Goal: Task Accomplishment & Management: Manage account settings

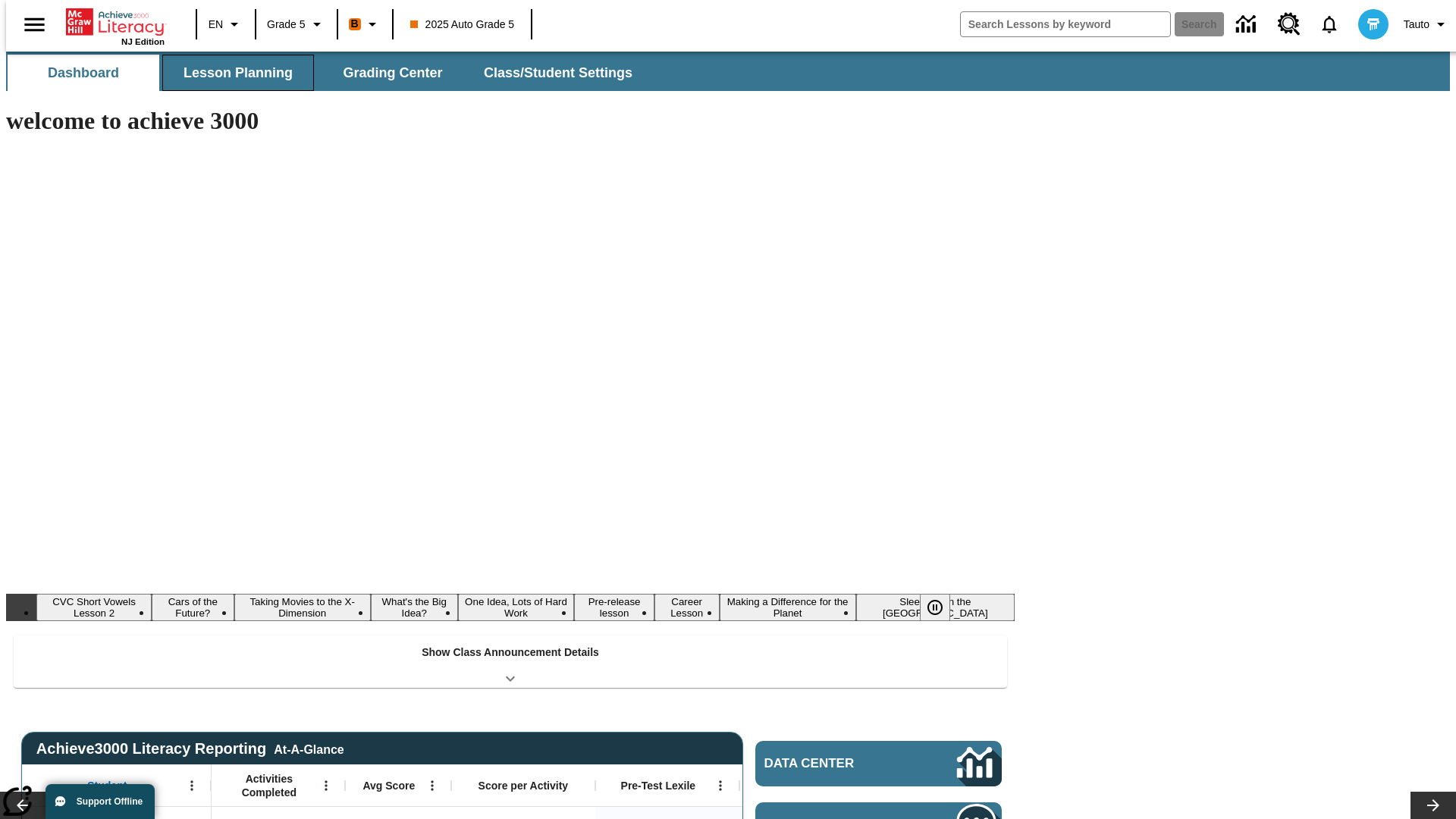
click at [232, 72] on button "Lesson Planning" at bounding box center [237, 72] width 152 height 37
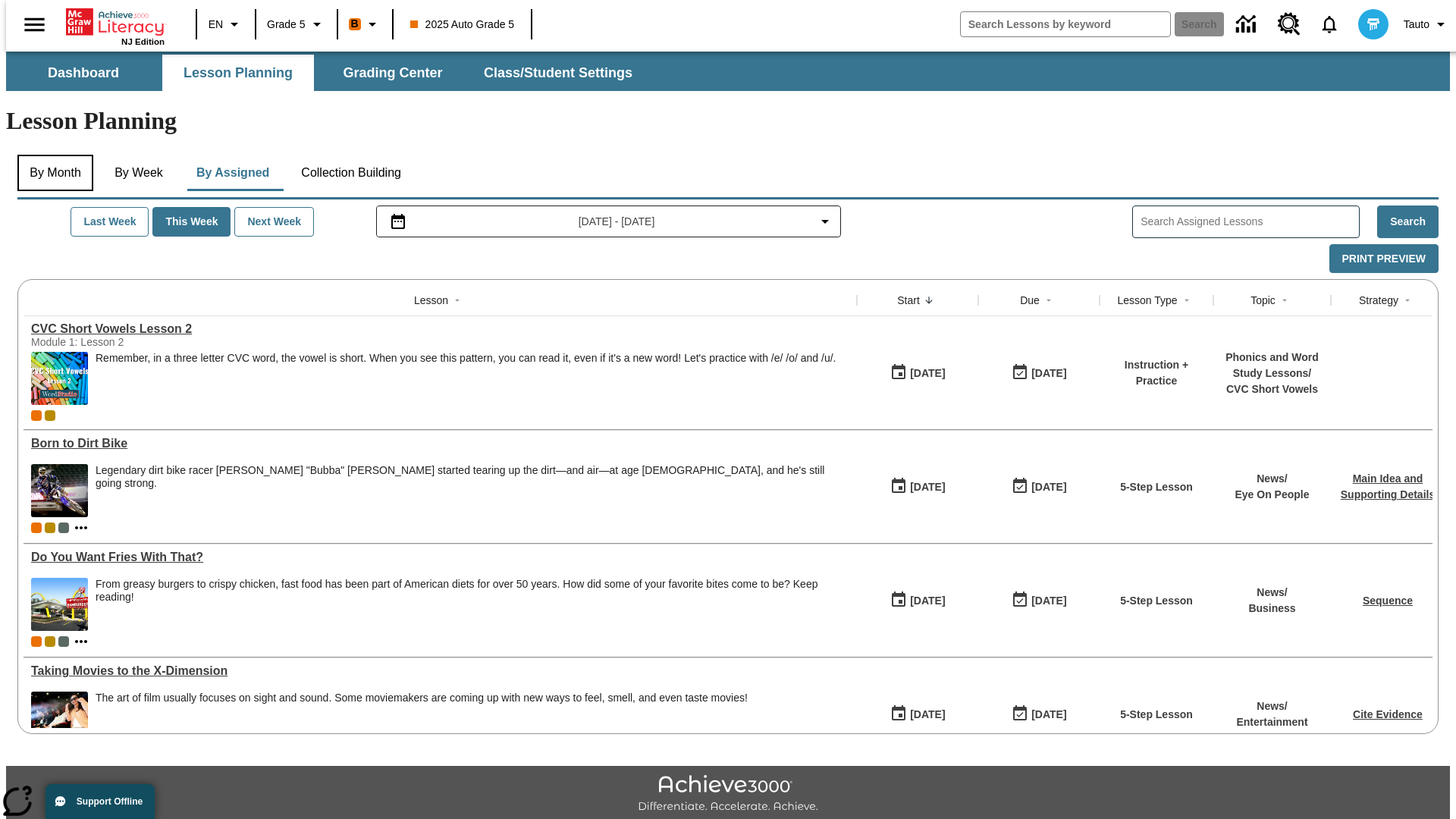
click at [51, 155] on button "By Month" at bounding box center [56, 173] width 75 height 37
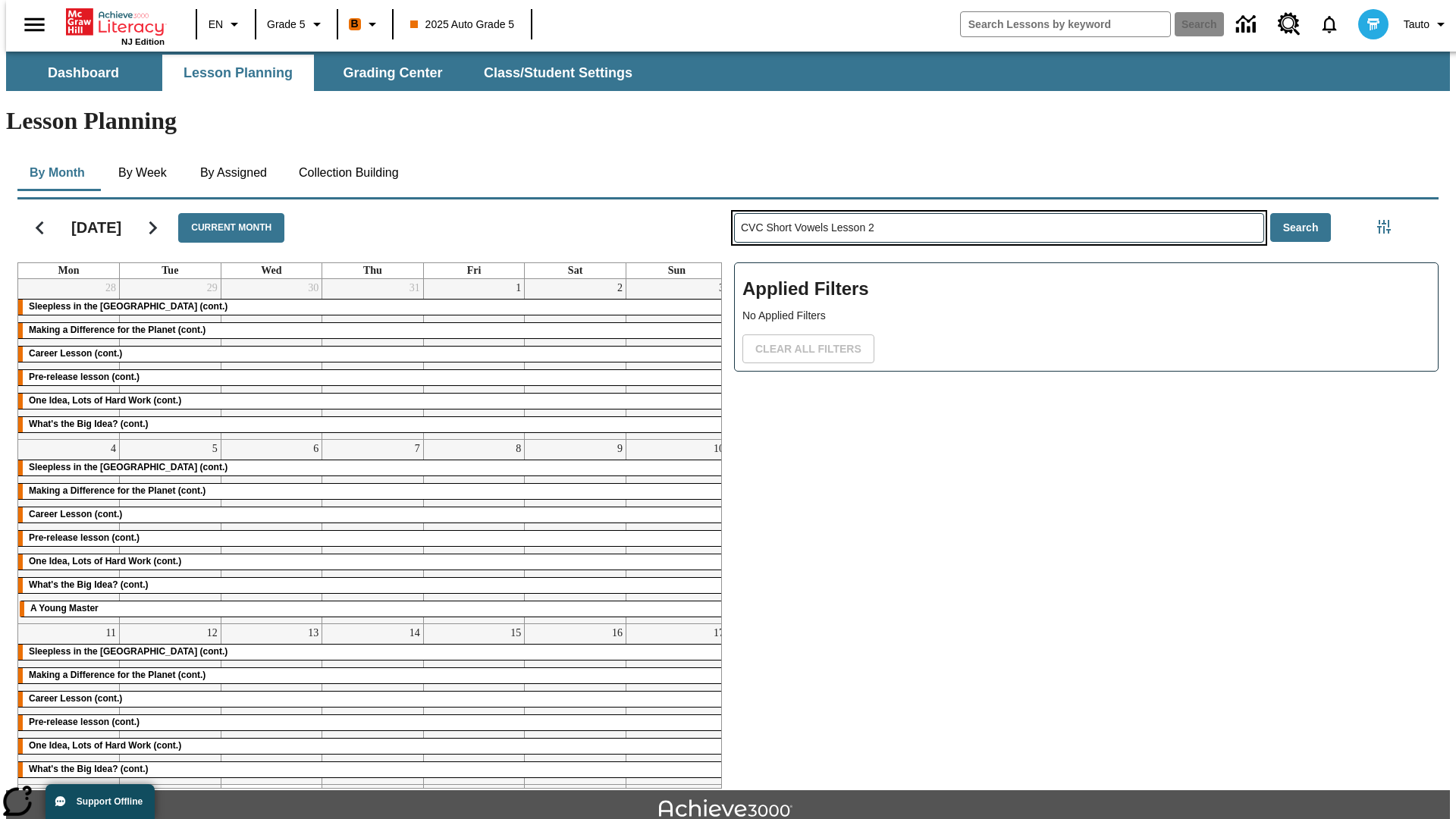
type input "CVC Short Vowels Lesson 2"
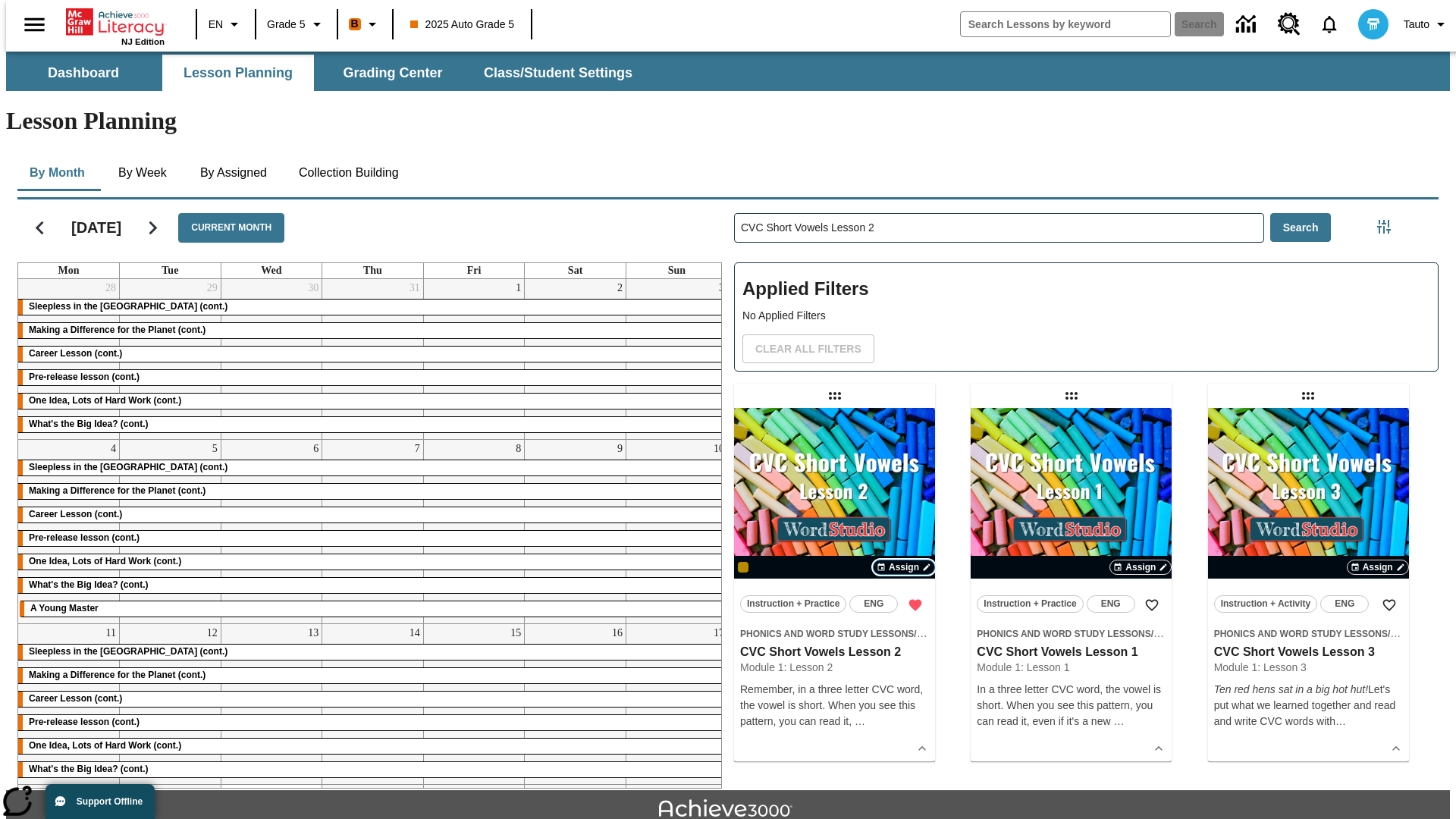
click at [904, 560] on span "Assign" at bounding box center [904, 567] width 31 height 14
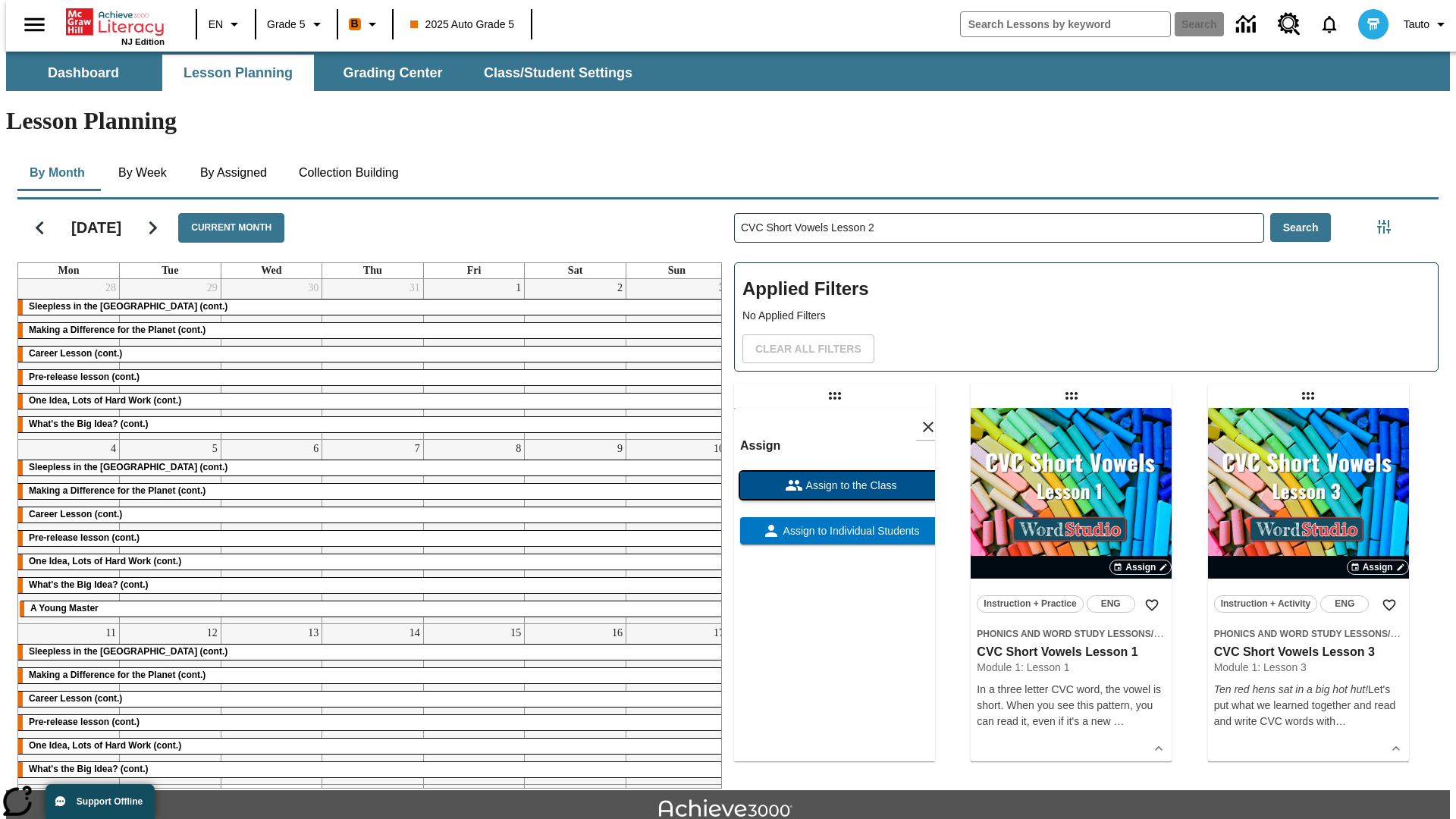
click at [834, 478] on span "Assign to the Class" at bounding box center [850, 485] width 94 height 16
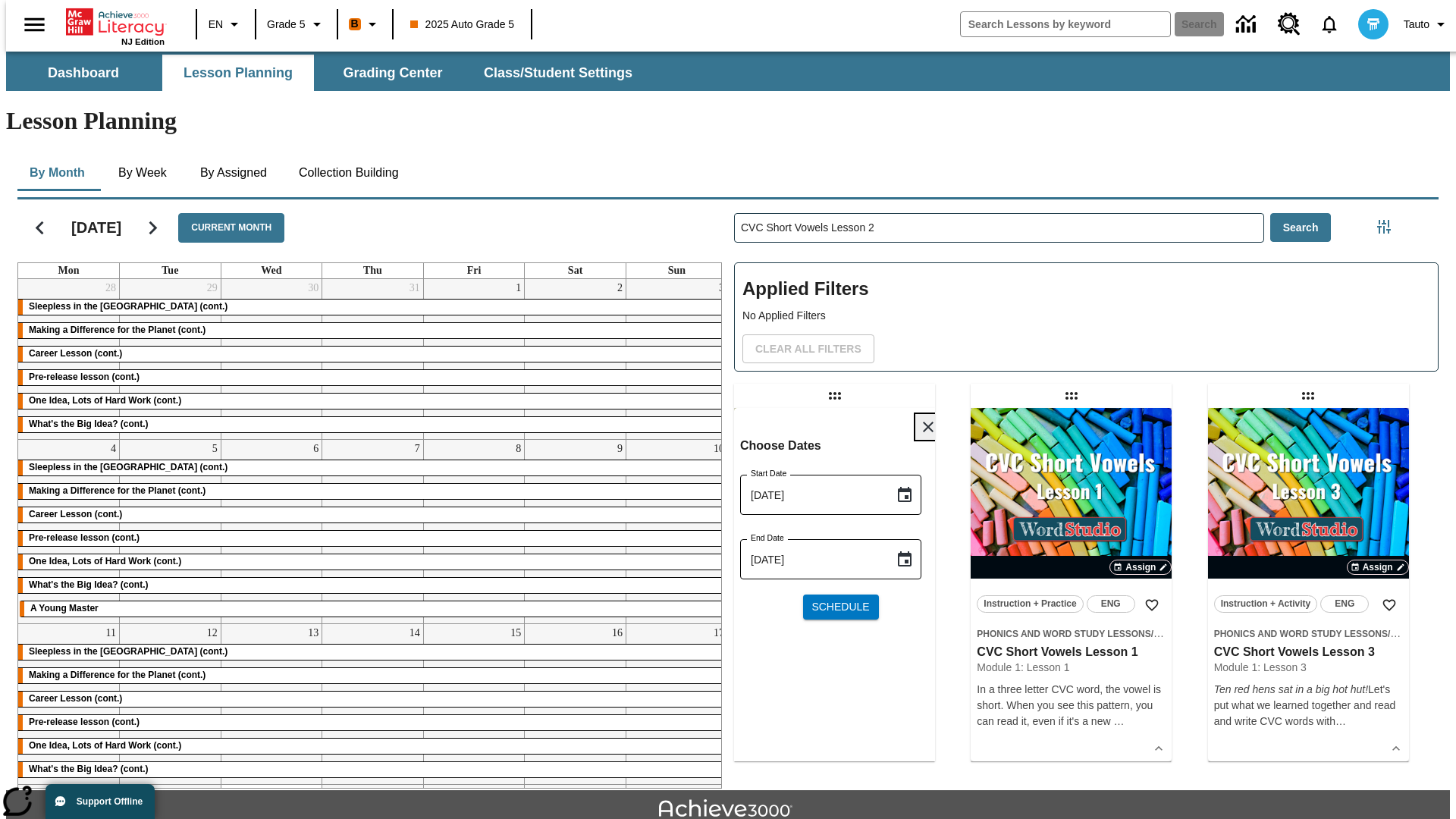
scroll to position [16, 0]
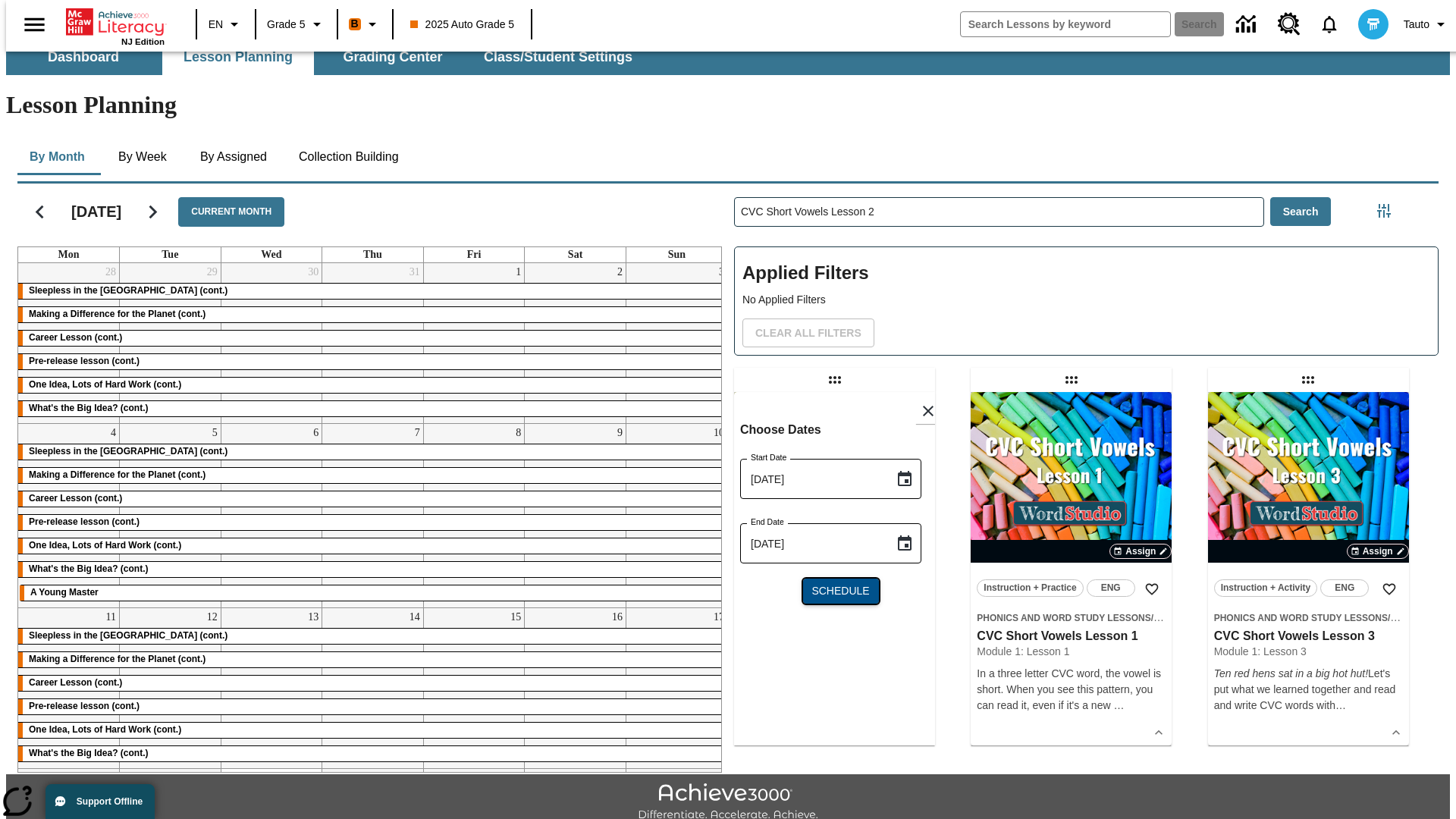
click at [834, 583] on span "Schedule" at bounding box center [840, 591] width 58 height 16
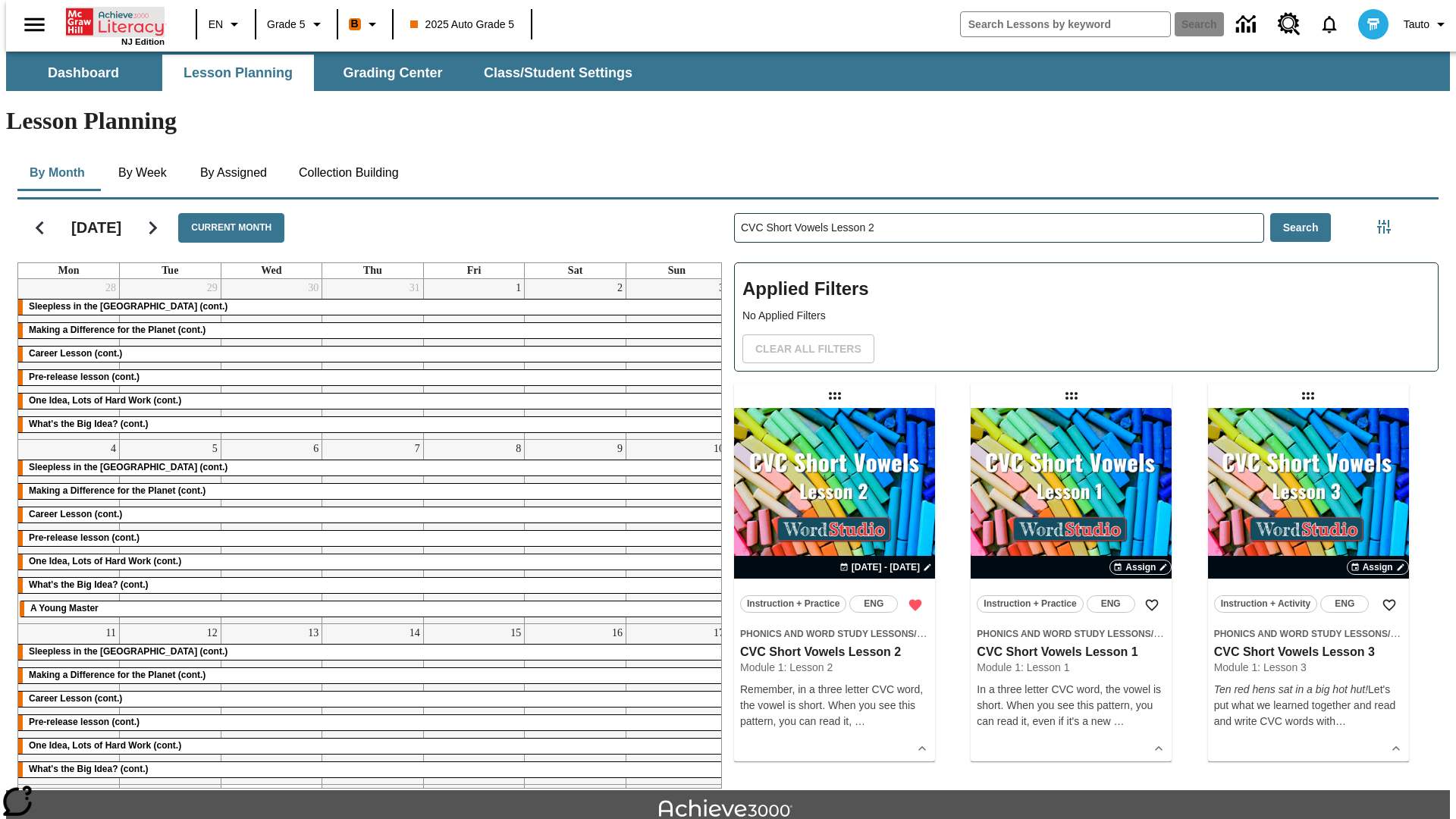
click at [109, 21] on icon "Home" at bounding box center [116, 22] width 101 height 31
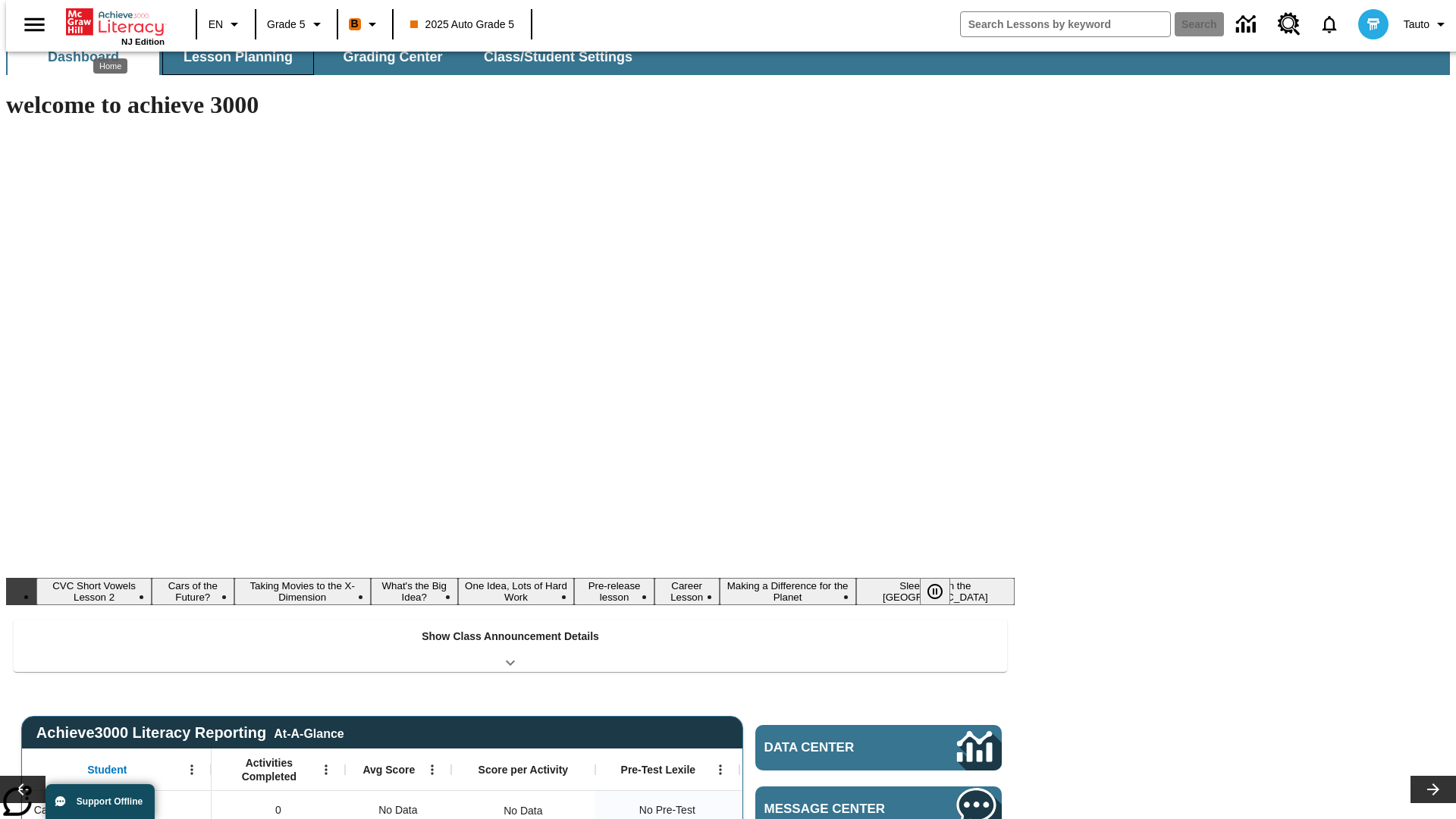
click at [232, 57] on button "Lesson Planning" at bounding box center [237, 57] width 152 height 37
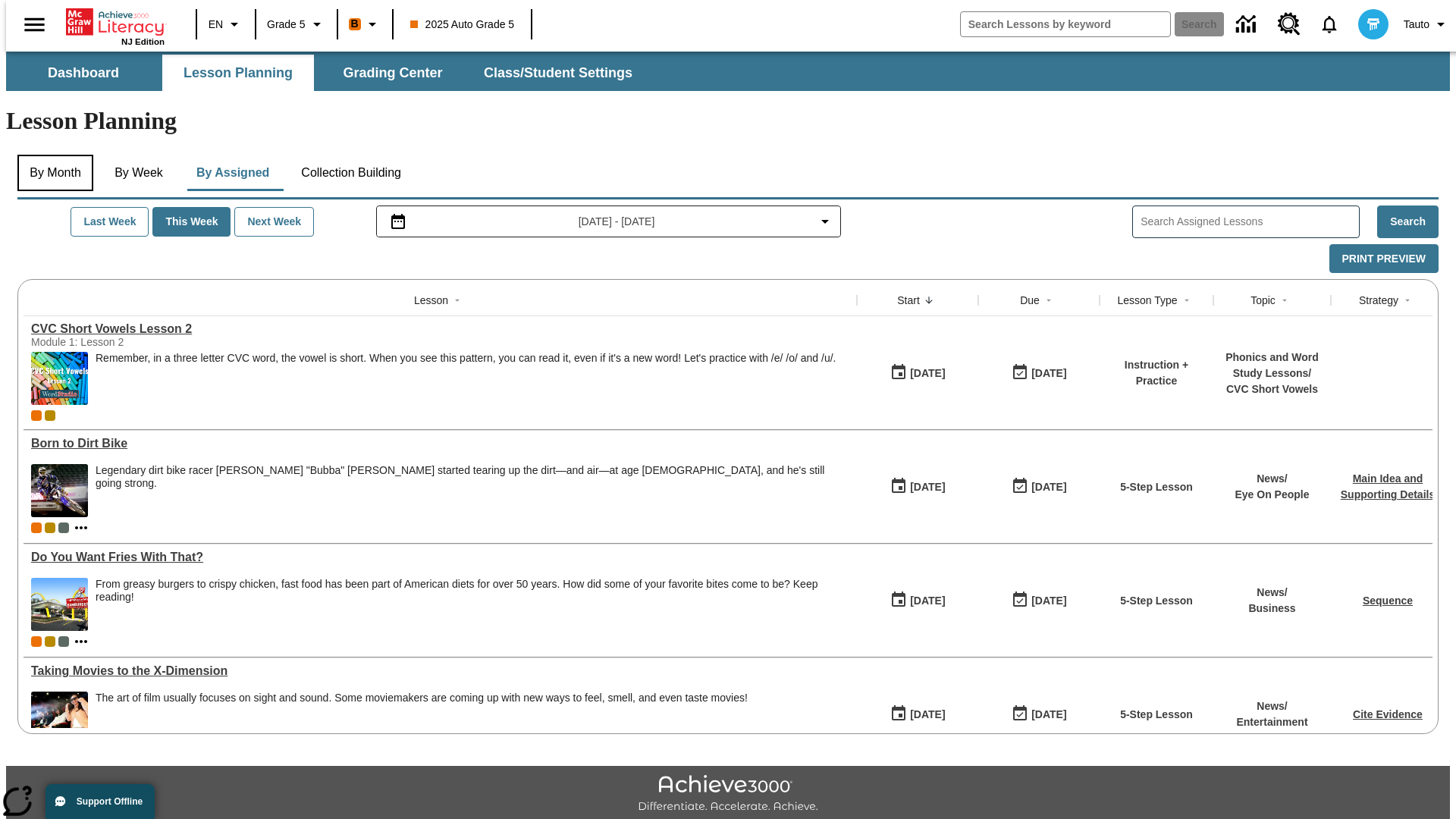
click at [51, 155] on button "By Month" at bounding box center [56, 173] width 75 height 37
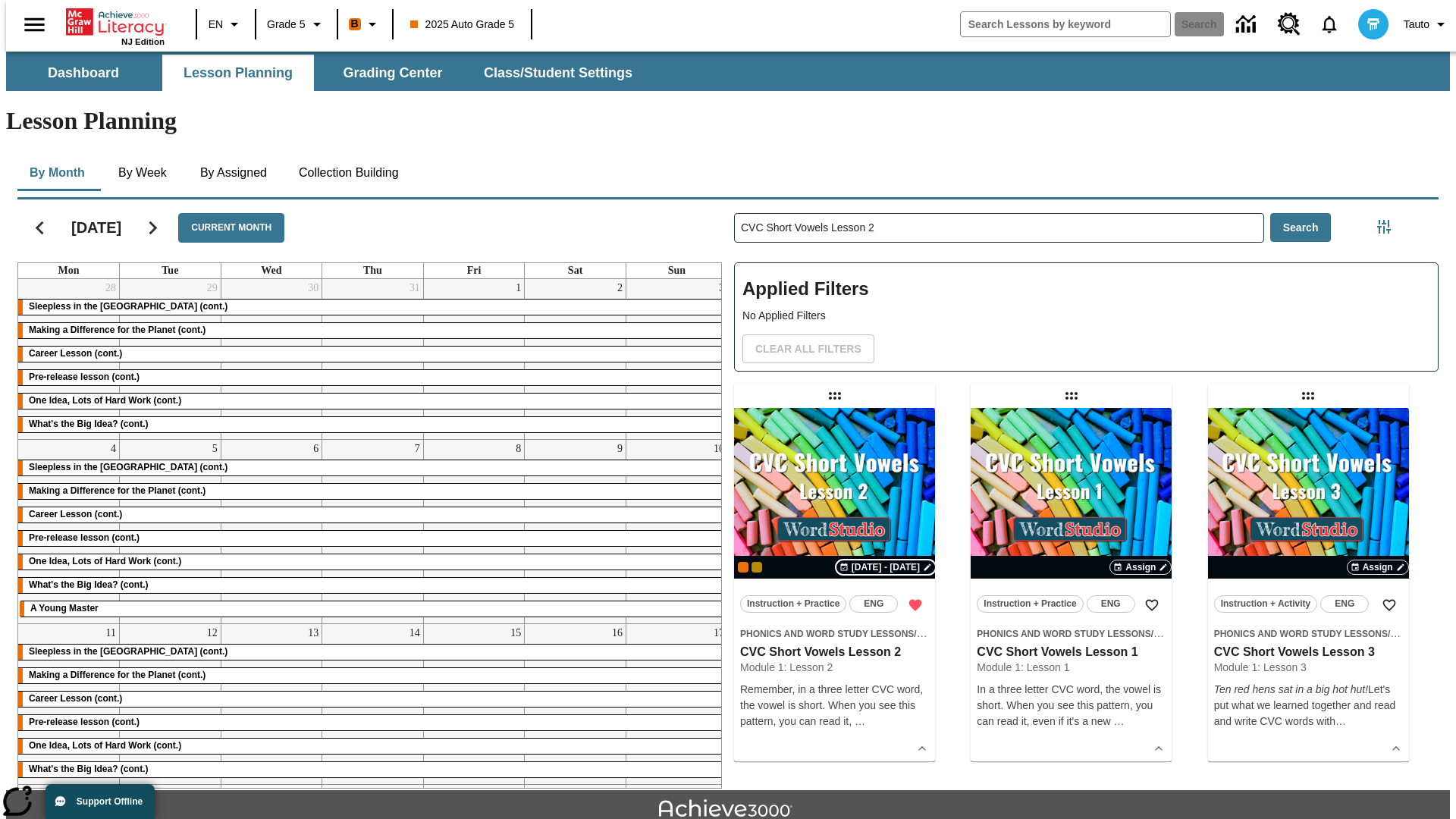
click at [886, 560] on span "[DATE] - [DATE]" at bounding box center [886, 567] width 69 height 14
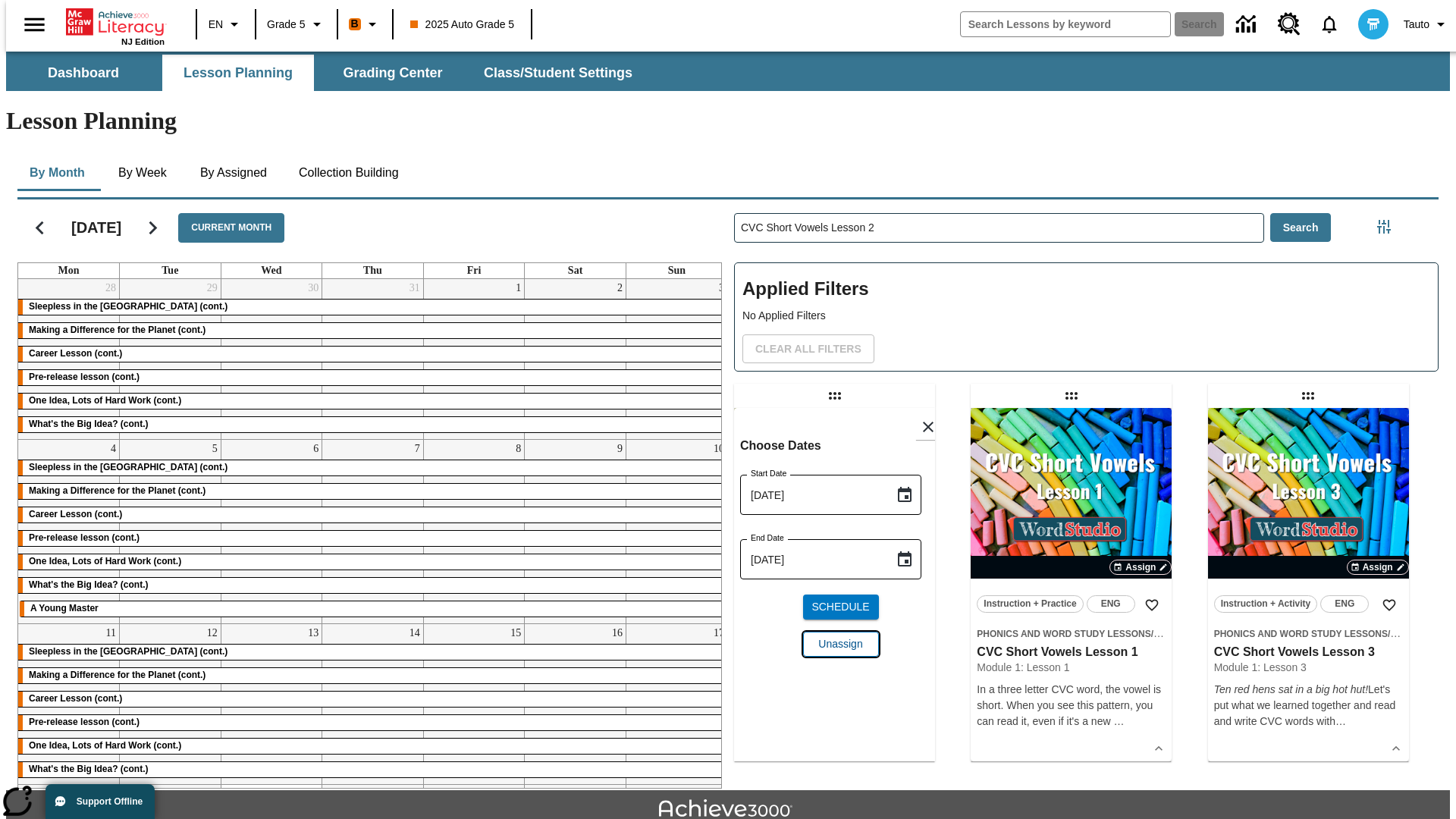
click at [834, 636] on span "Unassign" at bounding box center [840, 644] width 44 height 16
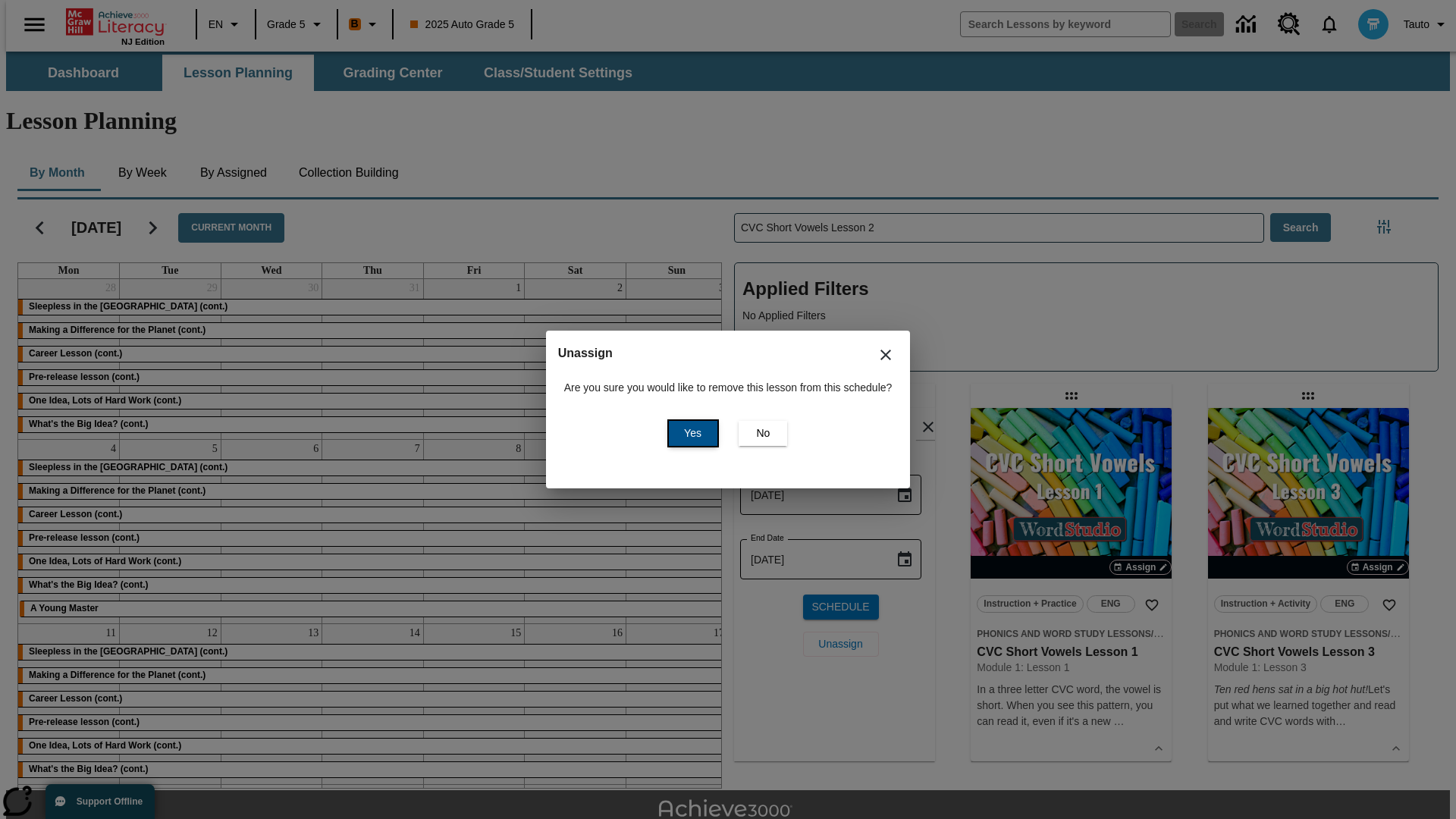
click at [690, 433] on span "Yes" at bounding box center [693, 433] width 18 height 16
